Goal: Task Accomplishment & Management: Use online tool/utility

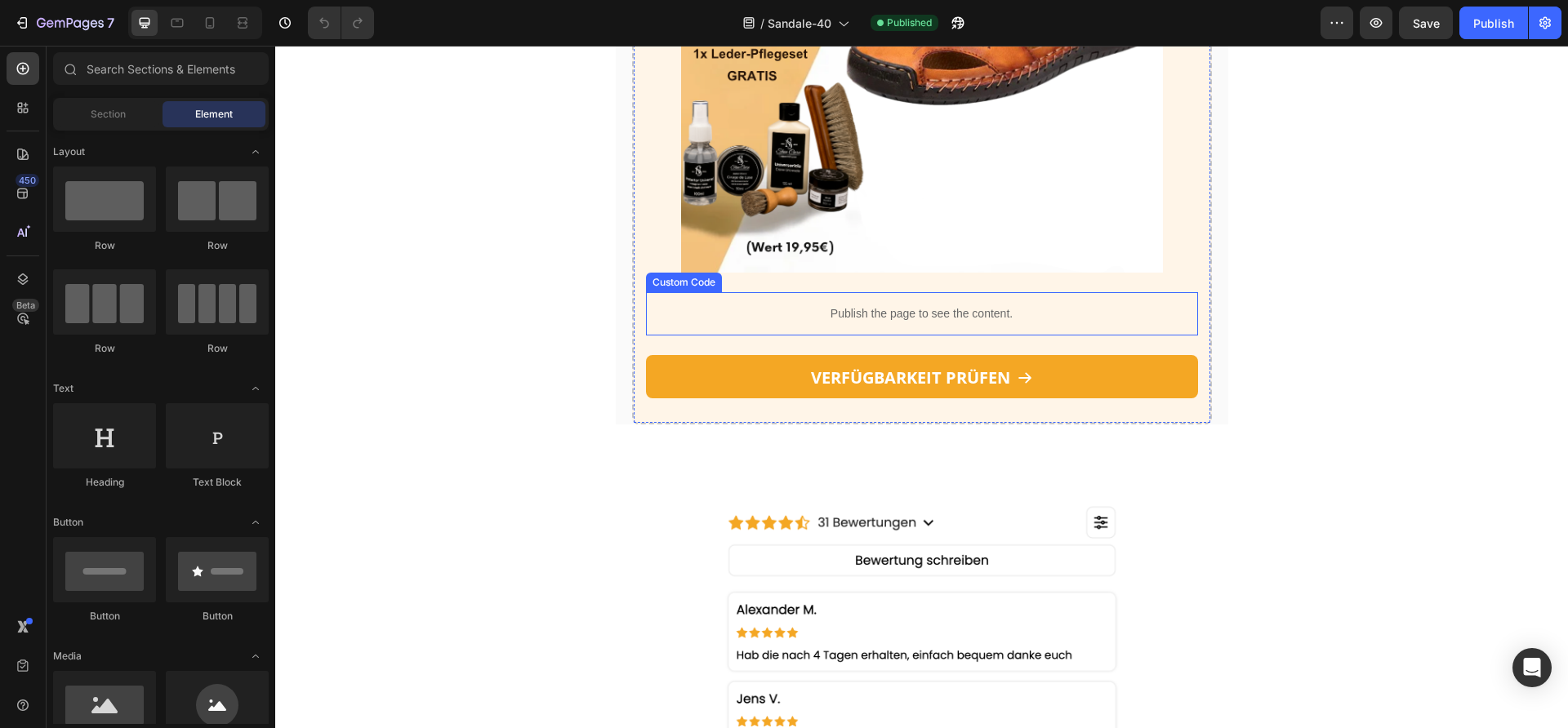
click at [799, 323] on p "Publish the page to see the content." at bounding box center [922, 314] width 552 height 17
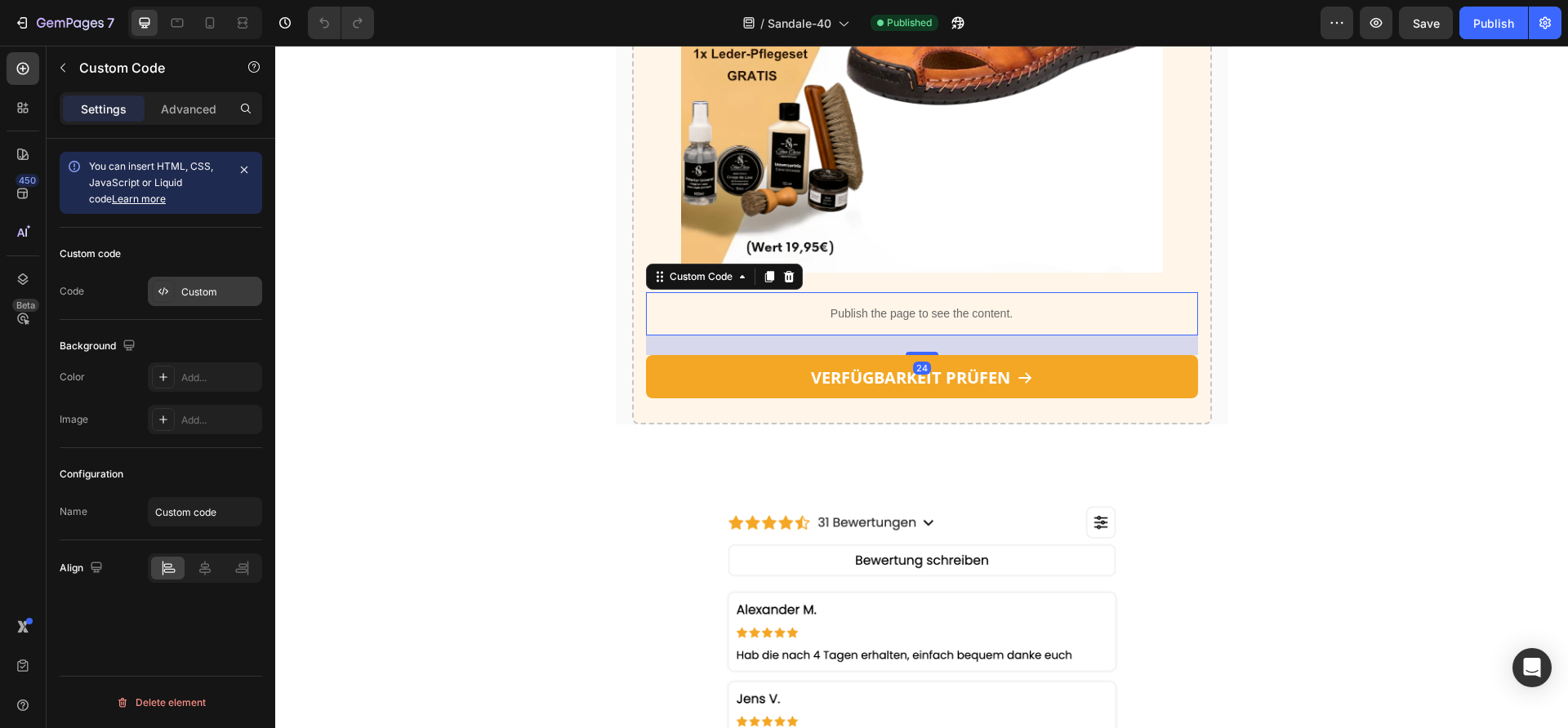
click at [192, 297] on div "Custom" at bounding box center [219, 293] width 76 height 15
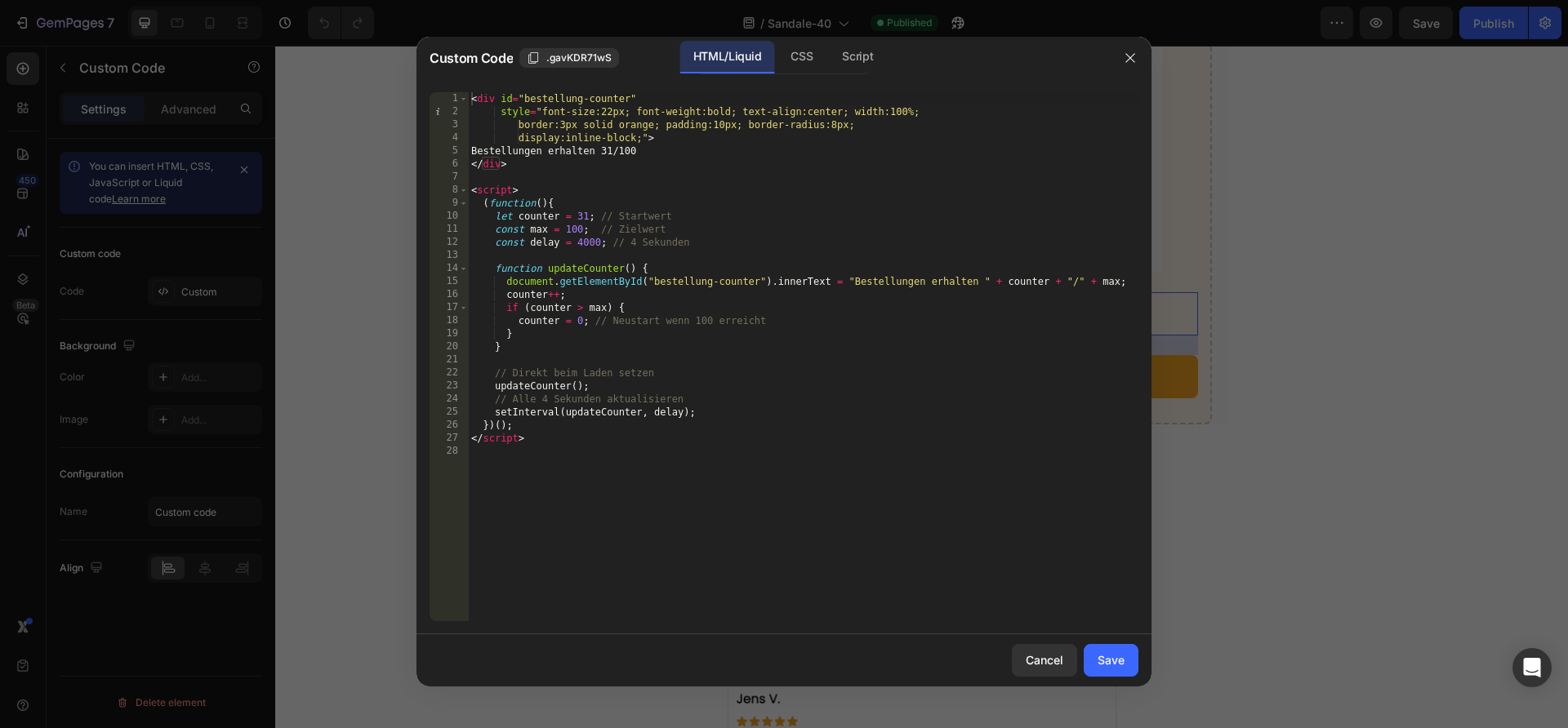
type textarea "let counter = 31; // Startwert"
click at [582, 218] on div "< div id = "bestellung-counter" style = "font-size:22px; font-weight:bold; text…" at bounding box center [803, 370] width 670 height 556
click at [587, 216] on div "< div id = "bestellung-counter" style = "font-size:22px; font-weight:bold; text…" at bounding box center [803, 370] width 670 height 556
click at [1142, 59] on button "button" at bounding box center [1130, 58] width 26 height 26
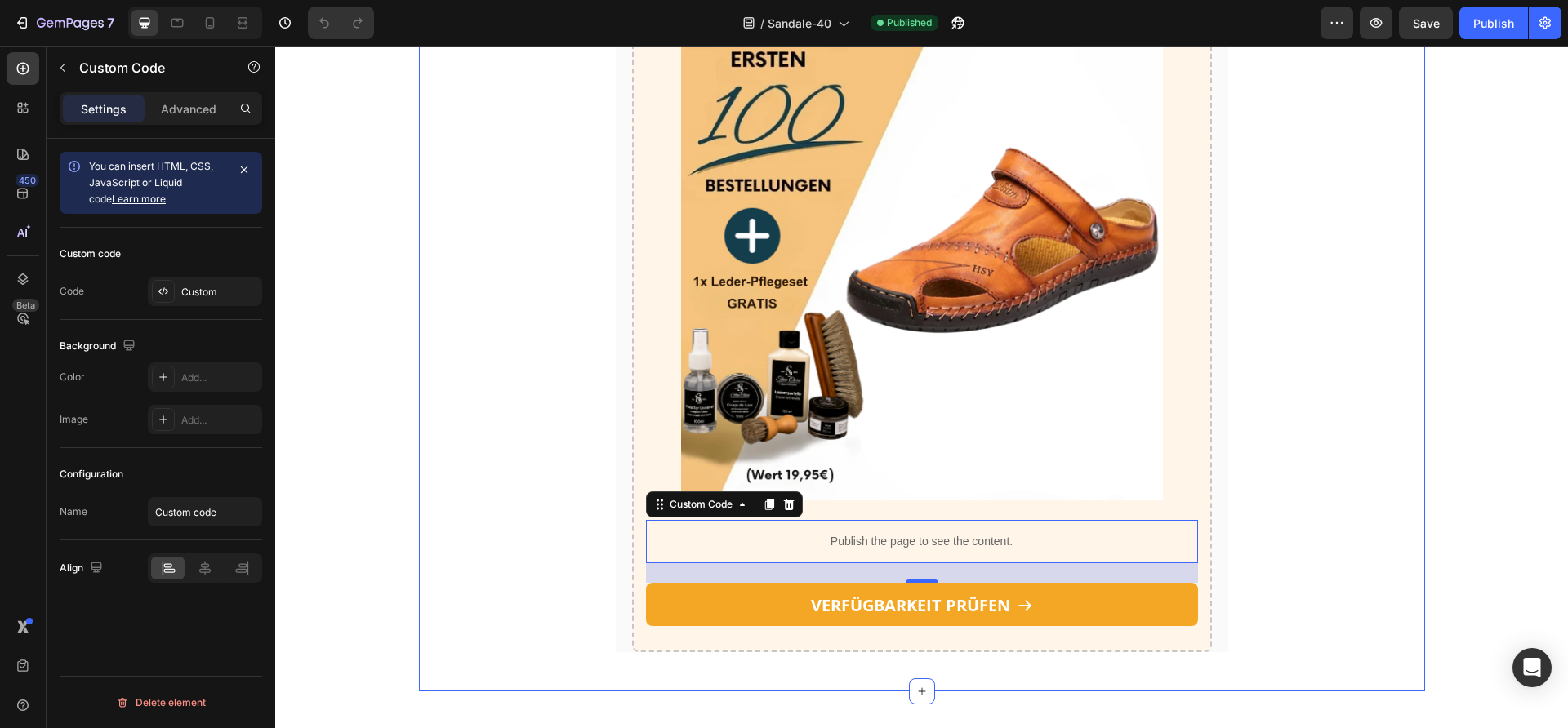
scroll to position [2095, 0]
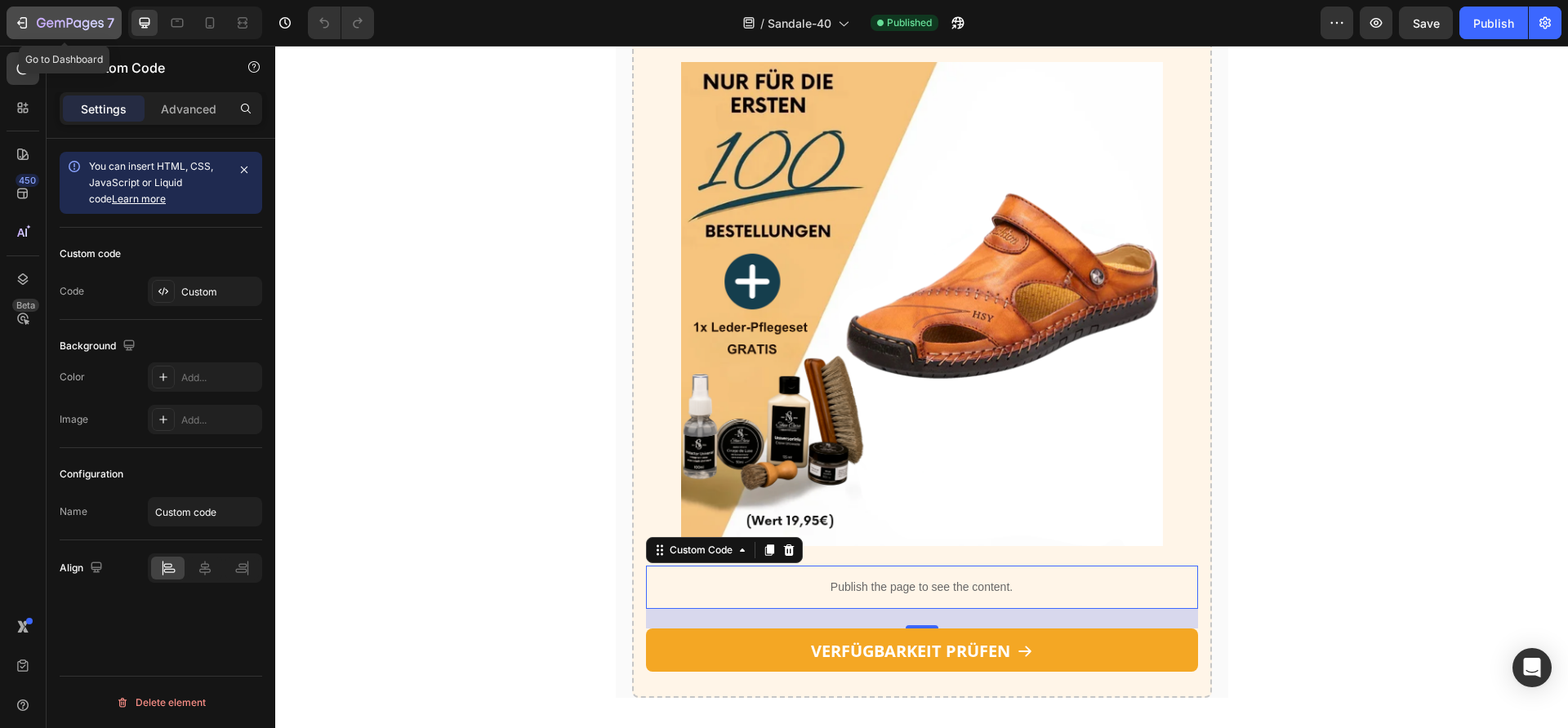
click at [76, 30] on icon "button" at bounding box center [70, 23] width 67 height 14
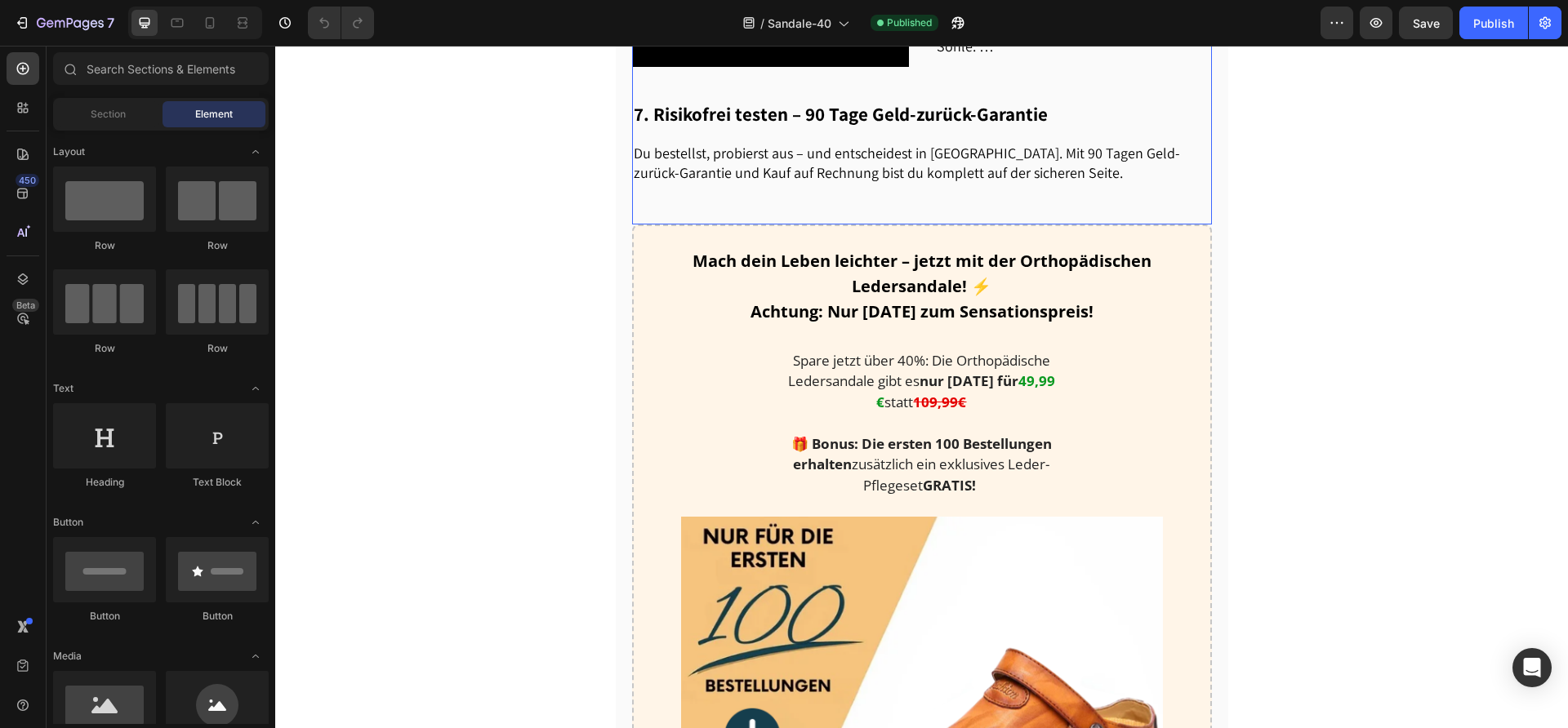
scroll to position [1705, 0]
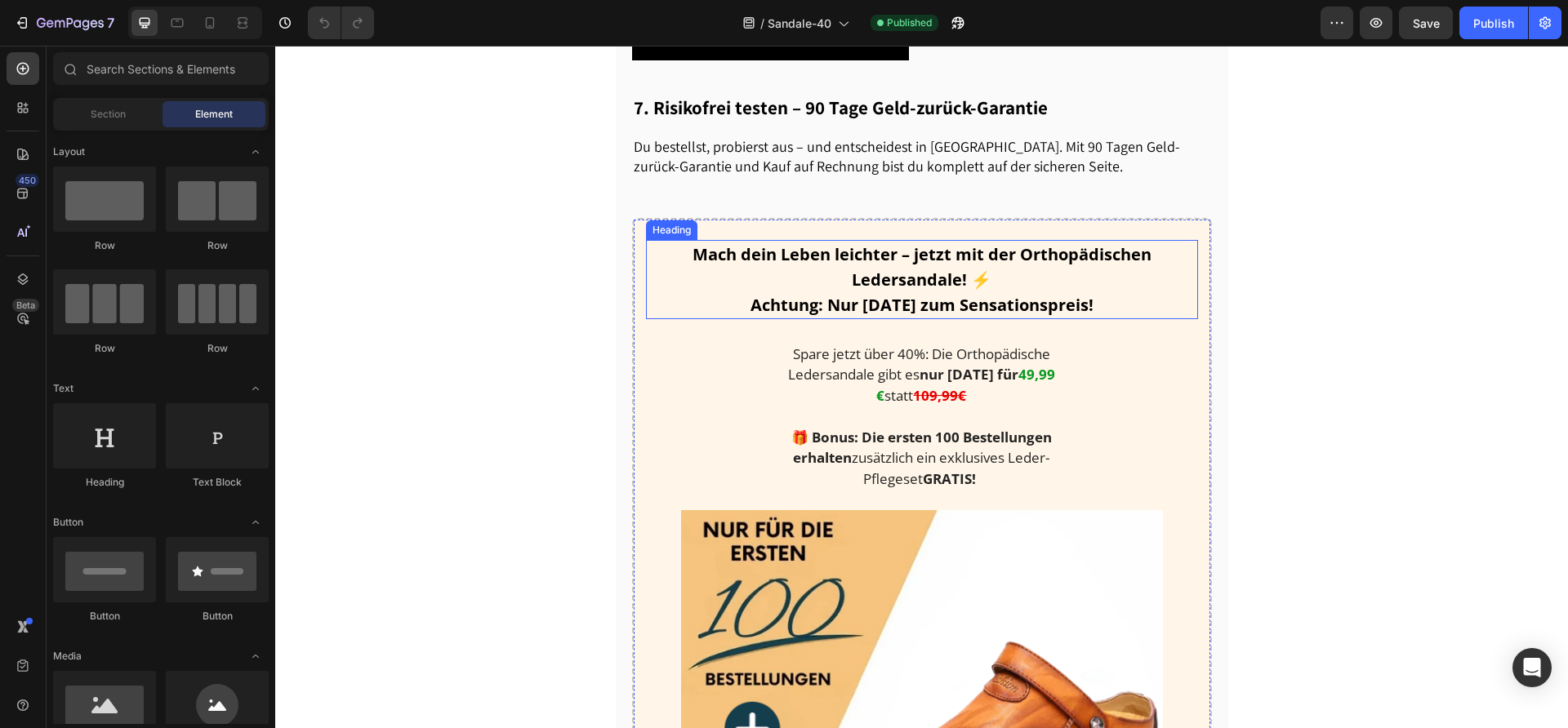
click at [989, 353] on p "Spare jetzt über 40%: Die Orthopädische Ledersandale gibt es nur [DATE] für 49,…" at bounding box center [922, 375] width 300 height 62
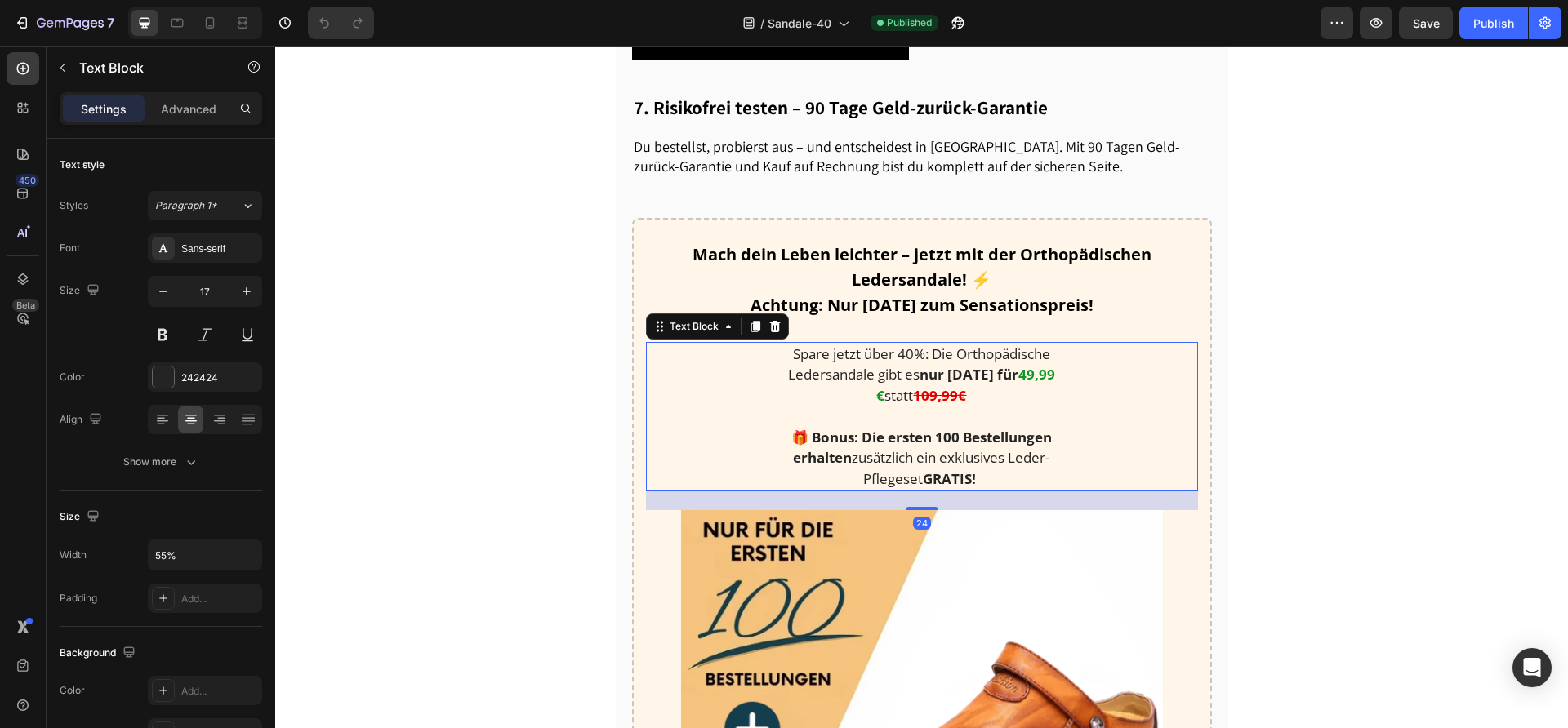
click at [1010, 364] on strong "49,99 €" at bounding box center [966, 384] width 179 height 40
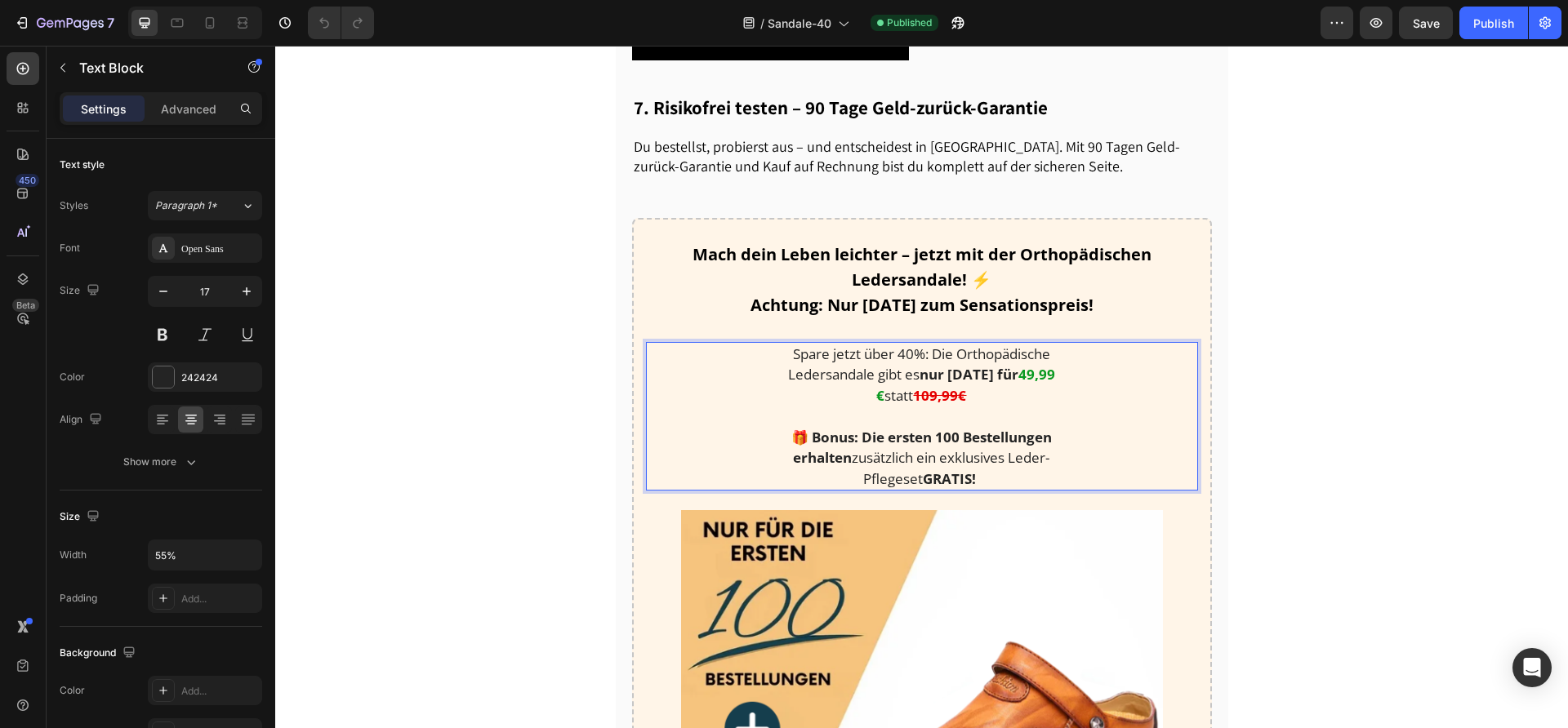
click at [1016, 371] on strong "49,99 €" at bounding box center [966, 384] width 179 height 40
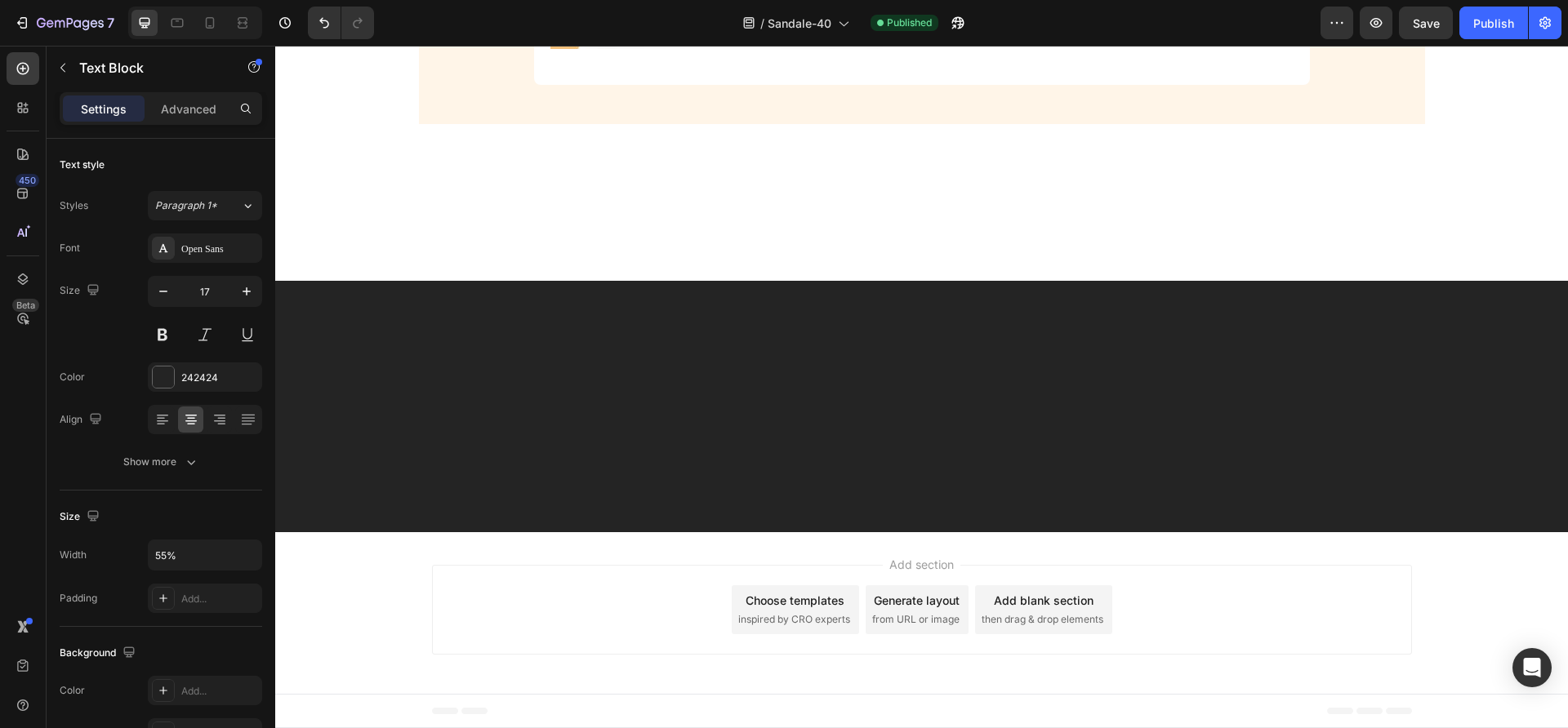
scroll to position [4049, 0]
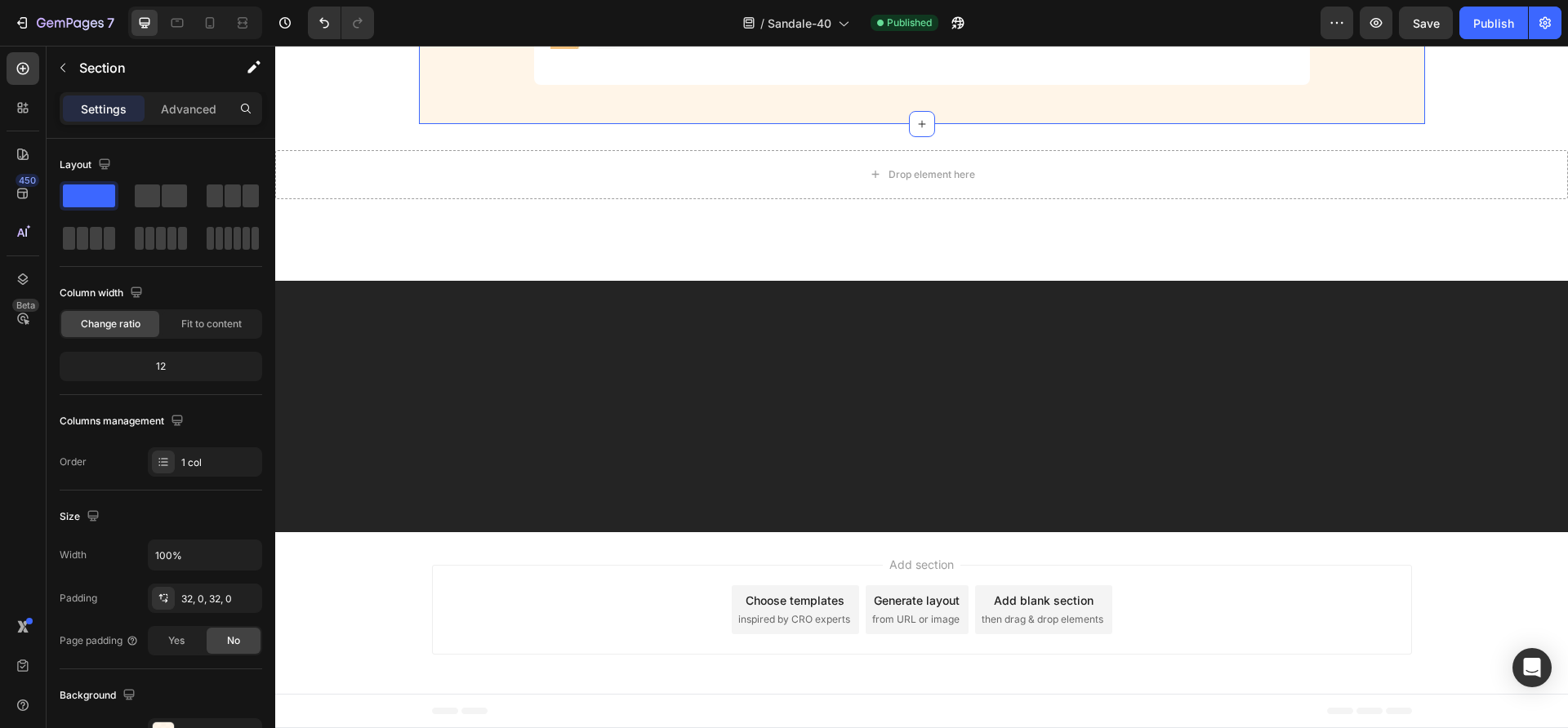
click at [1478, 30] on div "Publish" at bounding box center [1493, 23] width 41 height 17
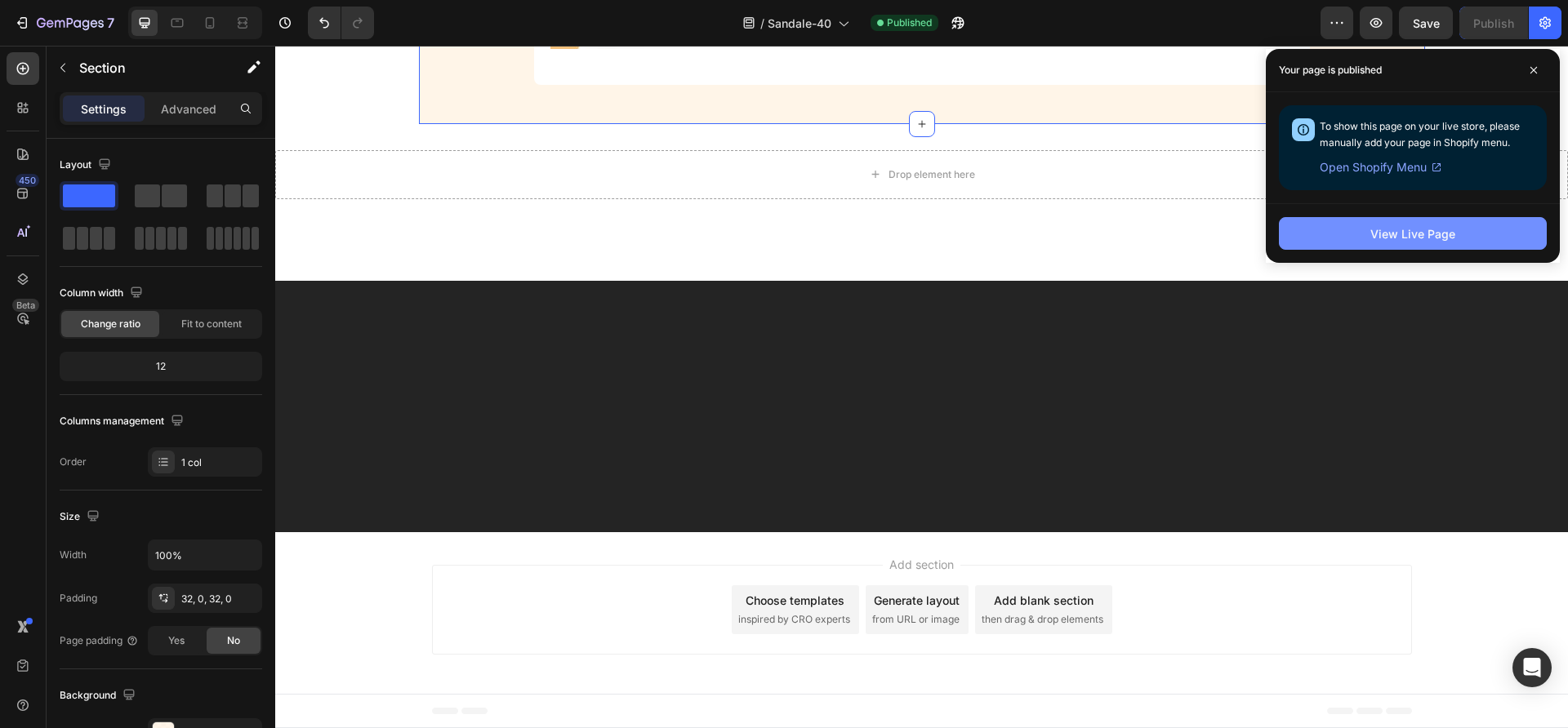
click at [1419, 231] on div "View Live Page" at bounding box center [1412, 234] width 85 height 17
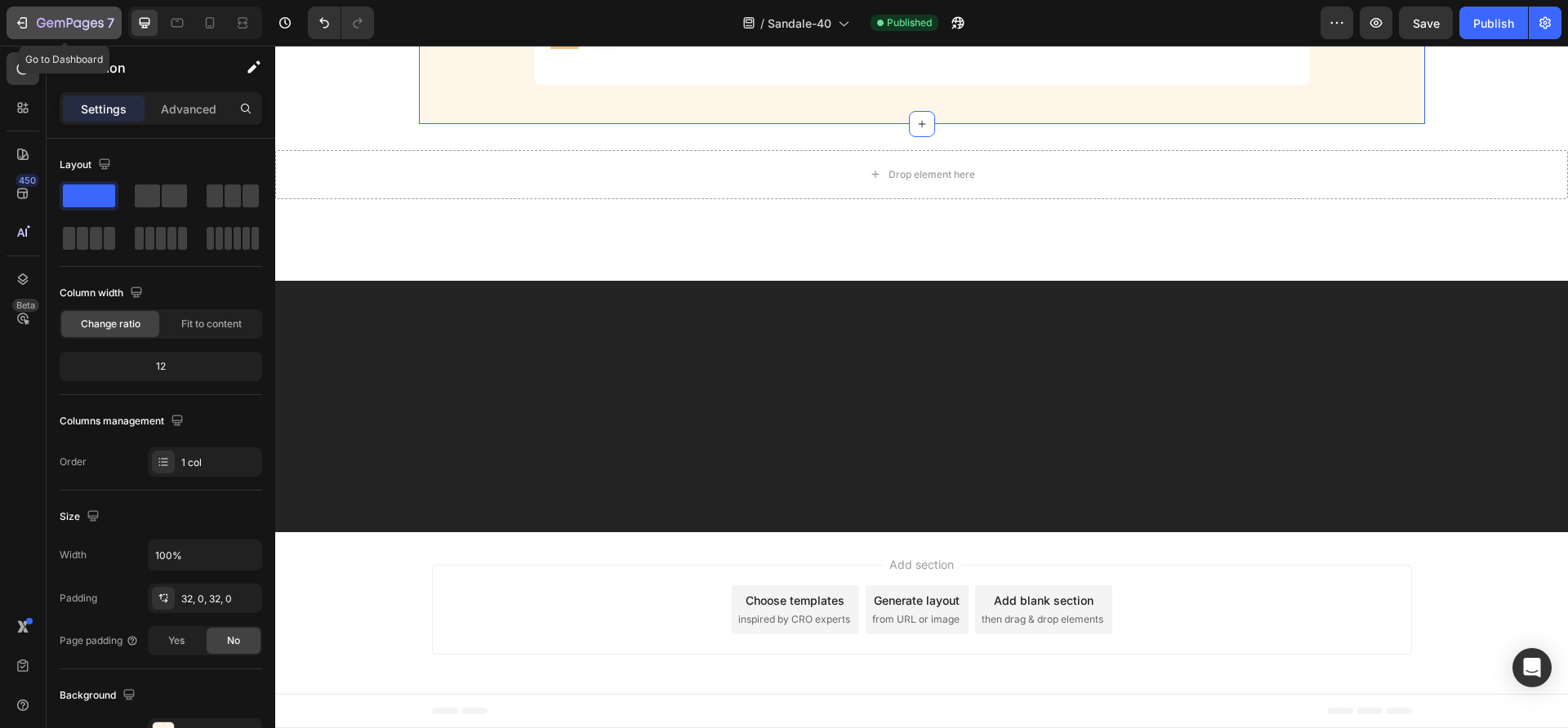
click at [76, 21] on icon "button" at bounding box center [77, 23] width 7 height 7
